Goal: Manage account settings

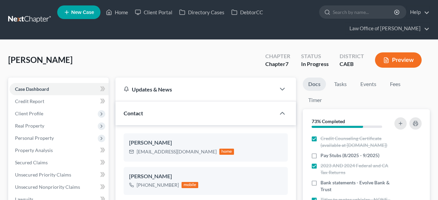
select select "9"
click at [420, 27] on link "Law Office of [PERSON_NAME]" at bounding box center [387, 28] width 83 height 12
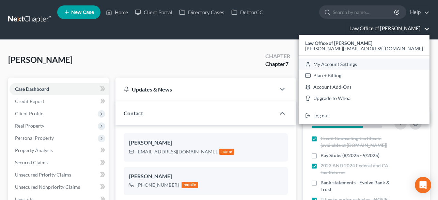
click at [390, 62] on link "My Account Settings" at bounding box center [364, 65] width 131 height 12
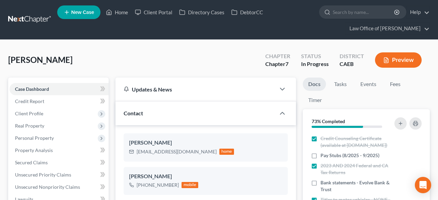
select select "29"
select select "4"
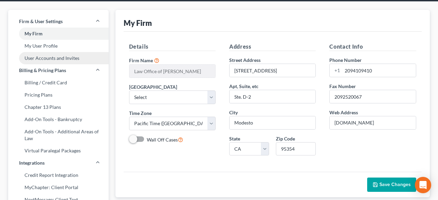
scroll to position [40, 0]
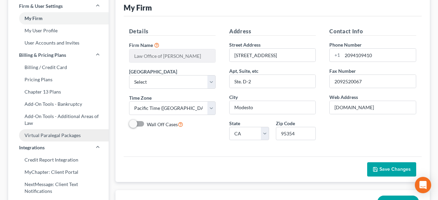
click at [51, 139] on link "Virtual Paralegal Packages" at bounding box center [58, 136] width 101 height 12
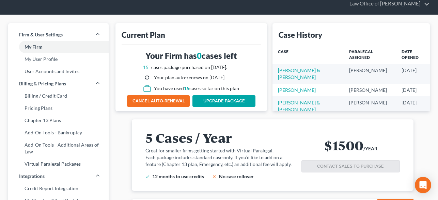
scroll to position [21, 0]
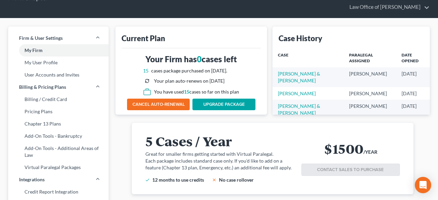
click at [233, 106] on link "UPGRADE PACKAGE" at bounding box center [224, 105] width 63 height 12
